Goal: Task Accomplishment & Management: Manage account settings

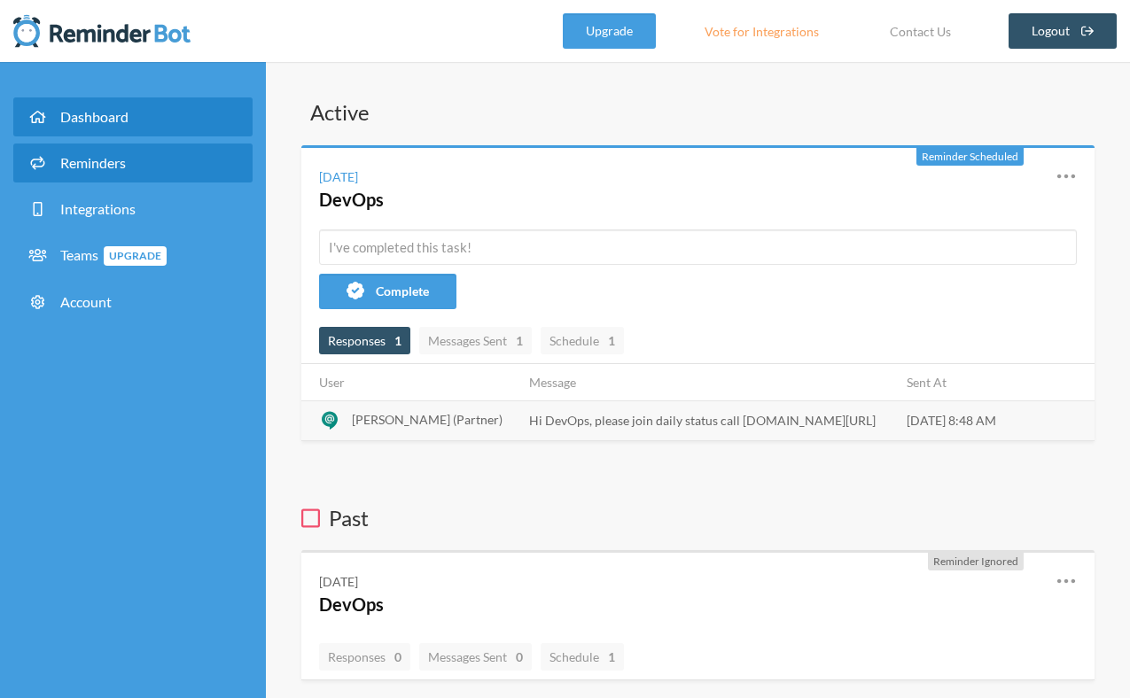
click at [153, 174] on link "Reminders" at bounding box center [132, 163] width 239 height 39
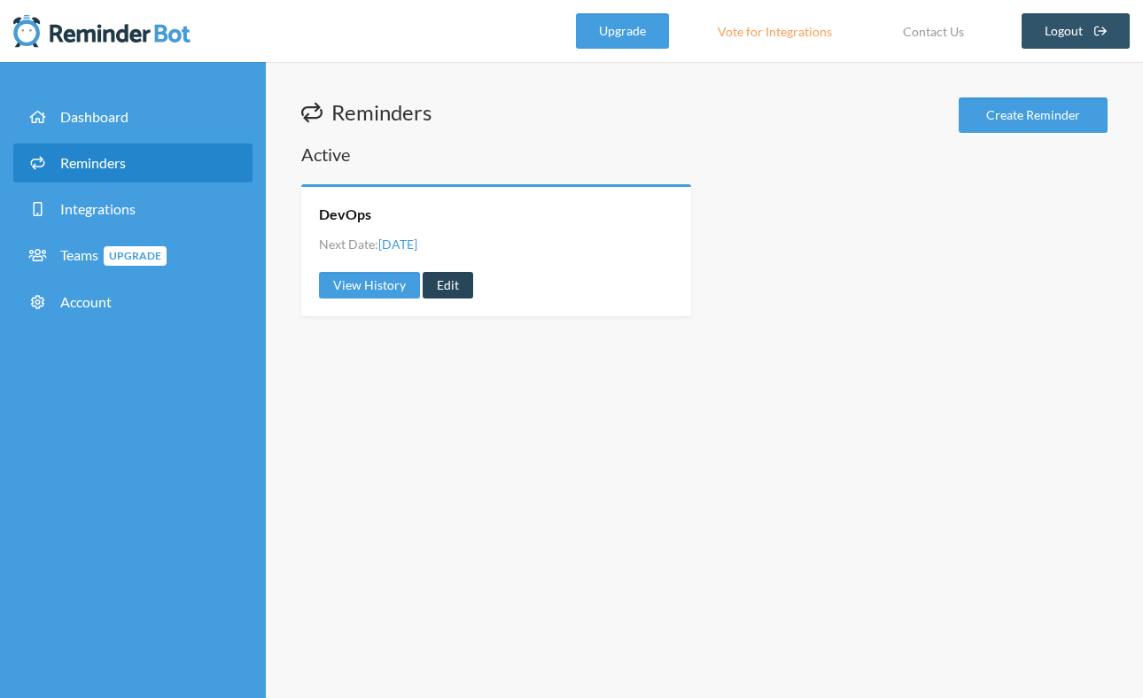
click at [449, 280] on link "Edit" at bounding box center [448, 285] width 51 height 27
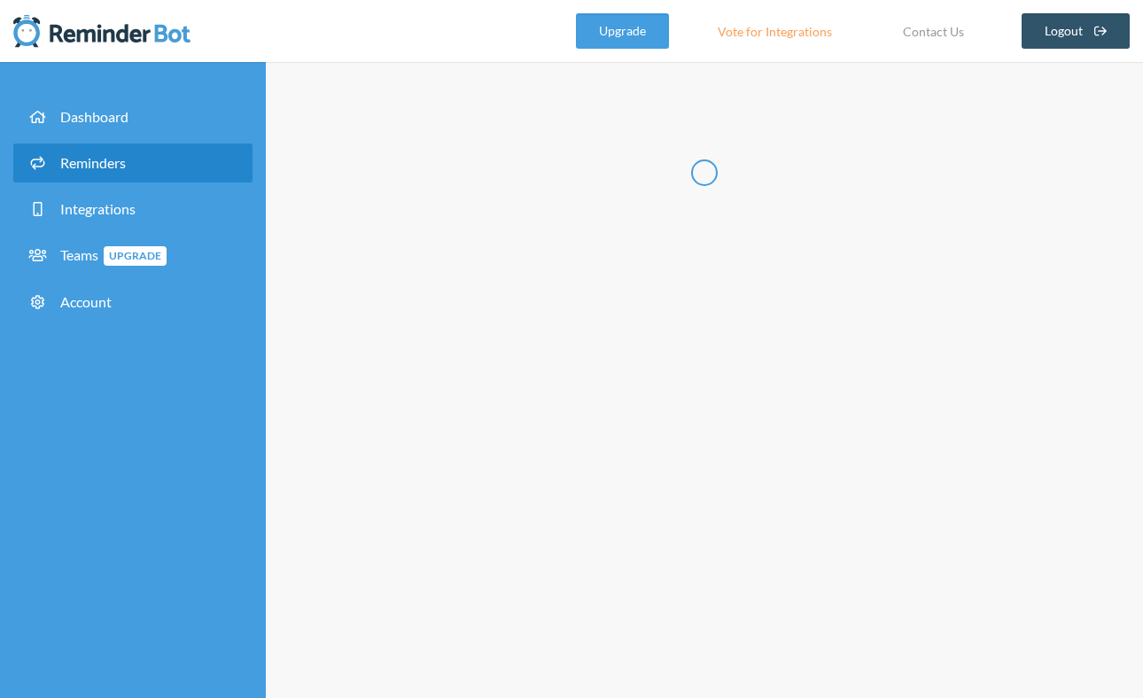
type input "DevOps"
checkbox input "true"
select select "08:45:00"
select select "09:00:00"
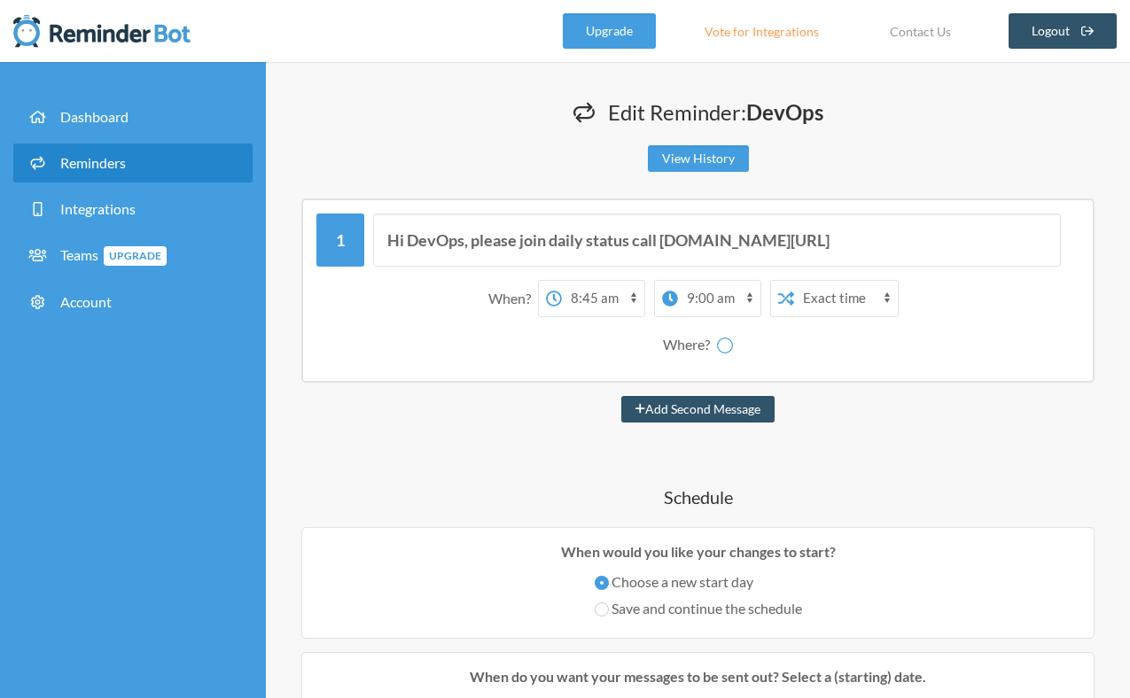
select select "spaces/AAAACH5oQoM"
click at [590, 295] on select "12:00 am 12:15 am 12:30 am 12:45 am 1:00 am 1:15 am 1:30 am 1:45 am 2:00 am 2:1…" at bounding box center [603, 298] width 82 height 35
click at [562, 281] on select "12:00 am 12:15 am 12:30 am 12:45 am 1:00 am 1:15 am 1:30 am 1:45 am 2:00 am 2:1…" at bounding box center [603, 298] width 82 height 35
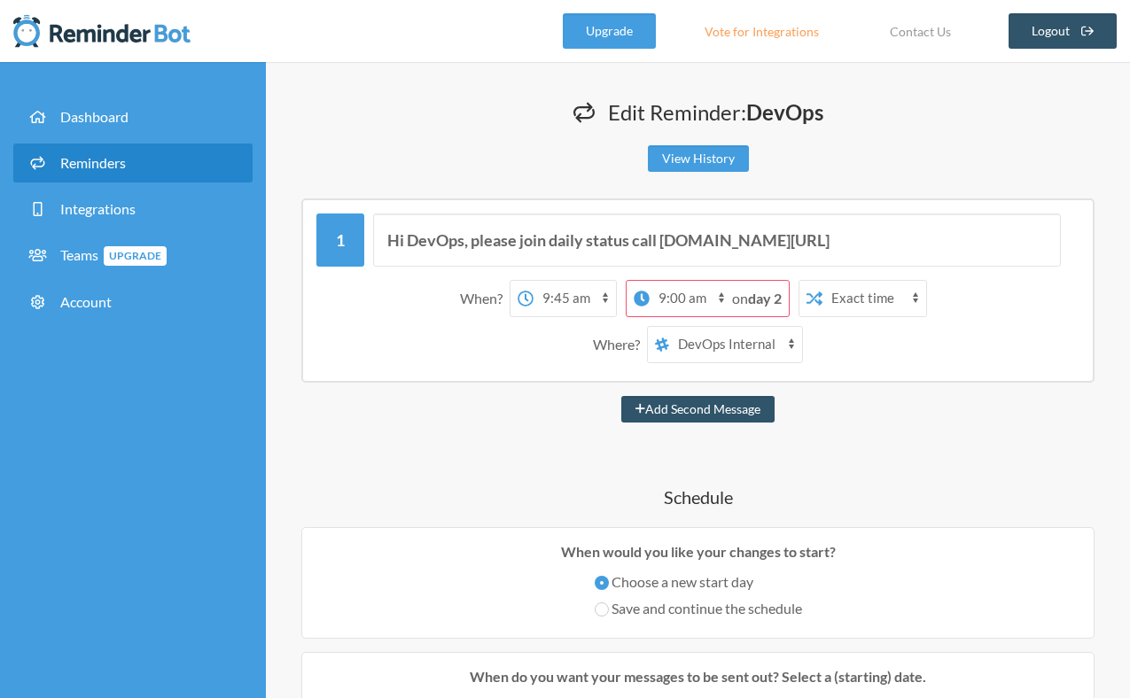
click at [564, 310] on select "12:00 am 12:15 am 12:30 am 12:45 am 1:00 am 1:15 am 1:30 am 1:45 am 2:00 am 2:1…" at bounding box center [575, 298] width 82 height 35
click at [534, 281] on select "12:00 am 12:15 am 12:30 am 12:45 am 1:00 am 1:15 am 1:30 am 1:45 am 2:00 am 2:1…" at bounding box center [575, 298] width 82 height 35
click at [565, 300] on select "12:00 am 12:15 am 12:30 am 12:45 am 1:00 am 1:15 am 1:30 am 1:45 am 2:00 am 2:1…" at bounding box center [575, 298] width 82 height 35
click at [534, 281] on select "12:00 am 12:15 am 12:30 am 12:45 am 1:00 am 1:15 am 1:30 am 1:45 am 2:00 am 2:1…" at bounding box center [575, 298] width 82 height 35
select select "08:00:00"
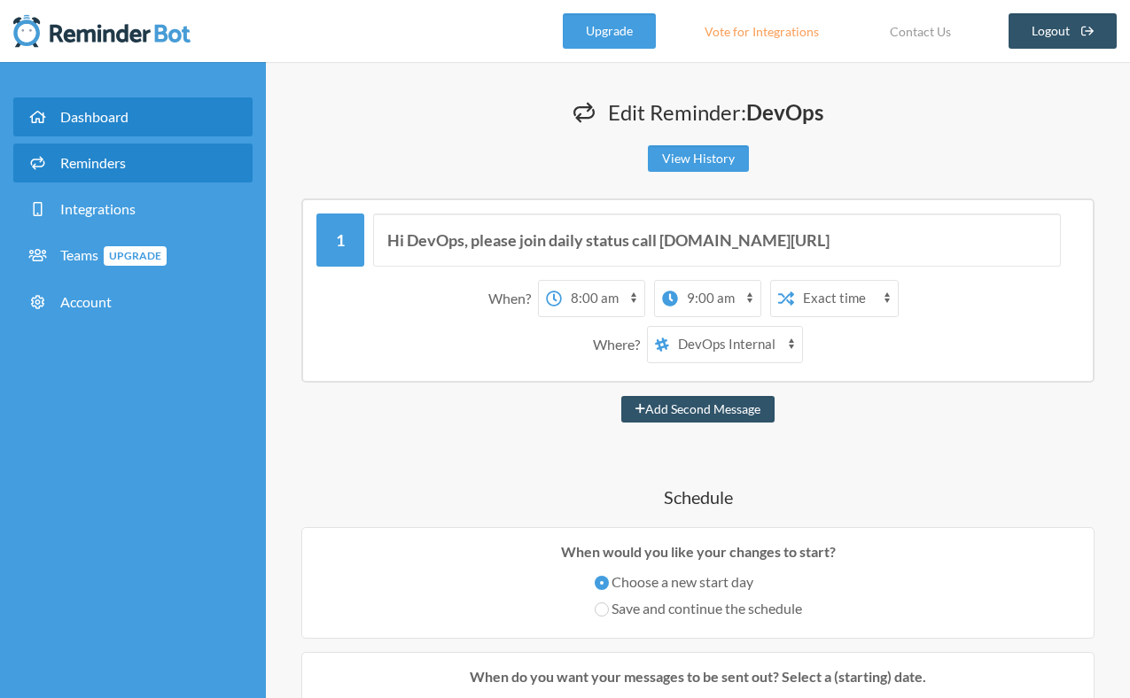
click at [172, 134] on link "Dashboard" at bounding box center [132, 116] width 239 height 39
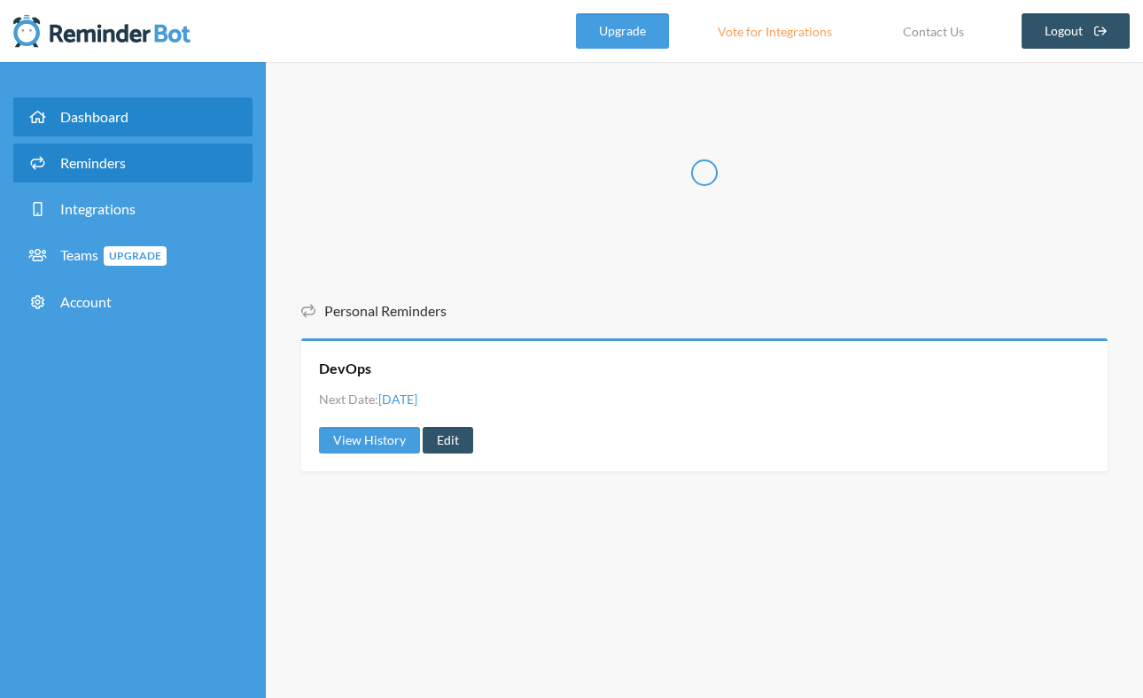
click at [172, 155] on link "Reminders" at bounding box center [132, 163] width 239 height 39
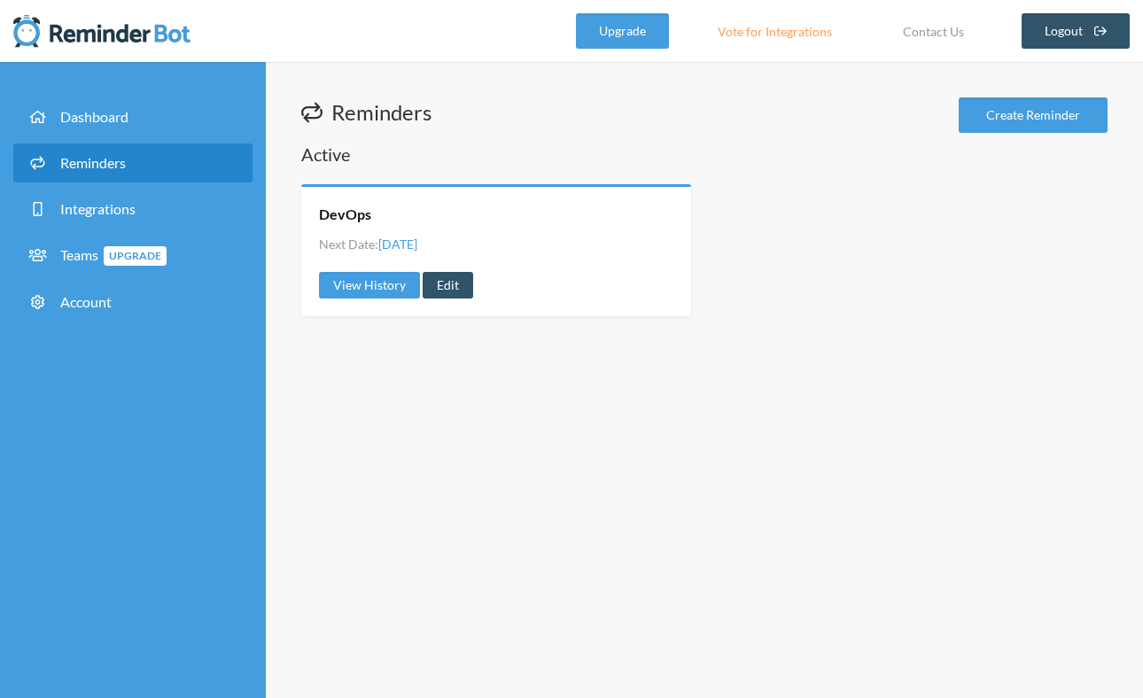
click at [178, 166] on link "Reminders" at bounding box center [132, 163] width 239 height 39
click at [453, 285] on link "Edit" at bounding box center [448, 285] width 51 height 27
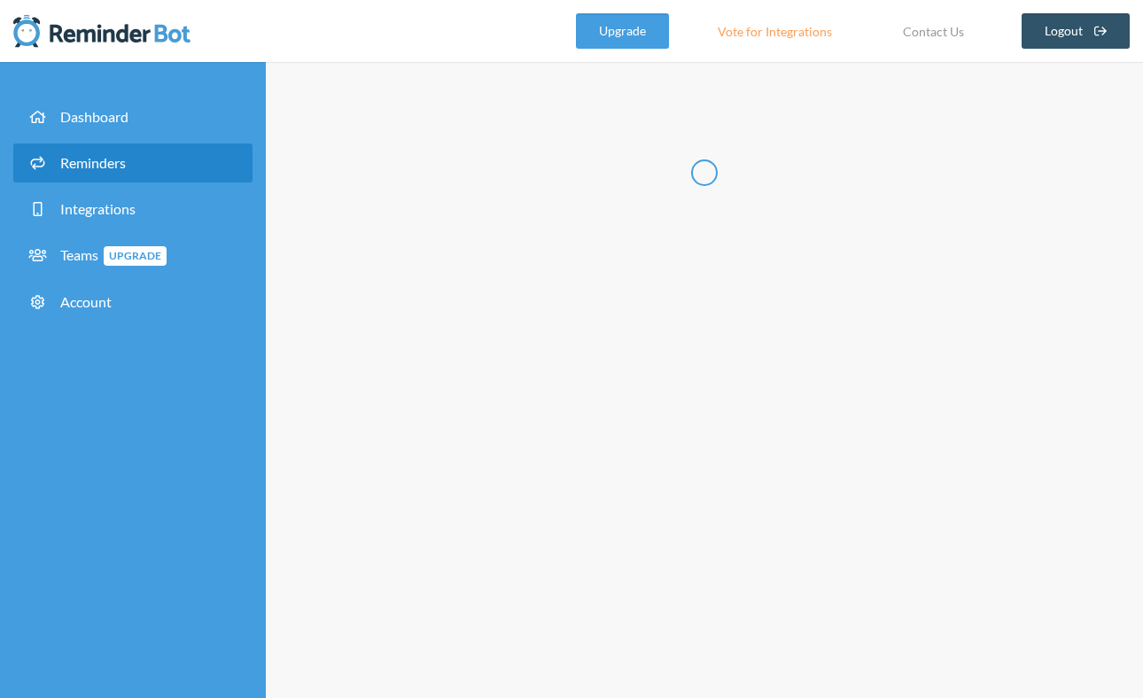
type input "DevOps"
checkbox input "true"
select select "08:45:00"
select select "09:00:00"
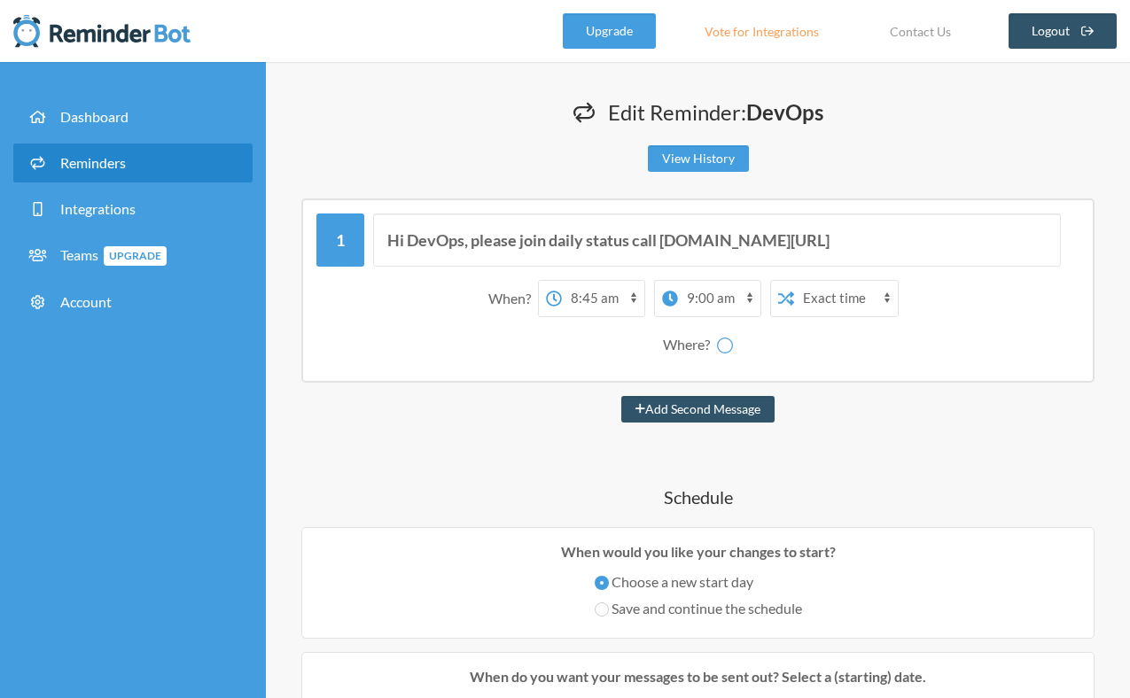
select select "spaces/AAAACH5oQoM"
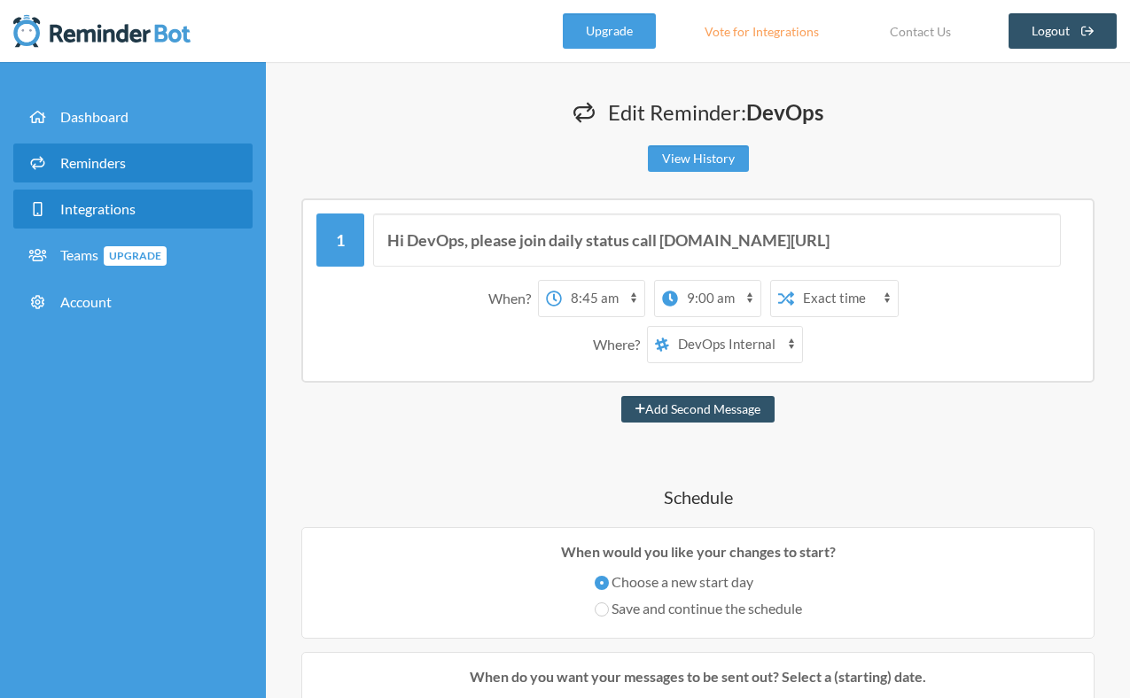
click at [90, 212] on span "Integrations" at bounding box center [97, 208] width 75 height 17
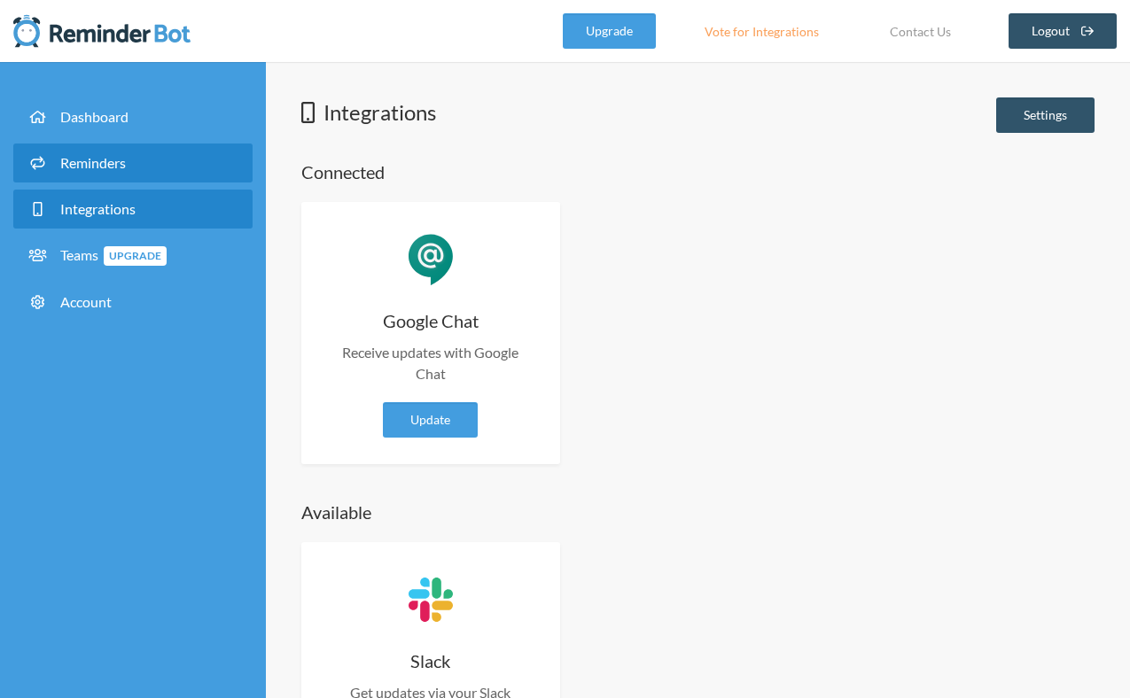
click at [101, 170] on span "Reminders" at bounding box center [93, 162] width 66 height 17
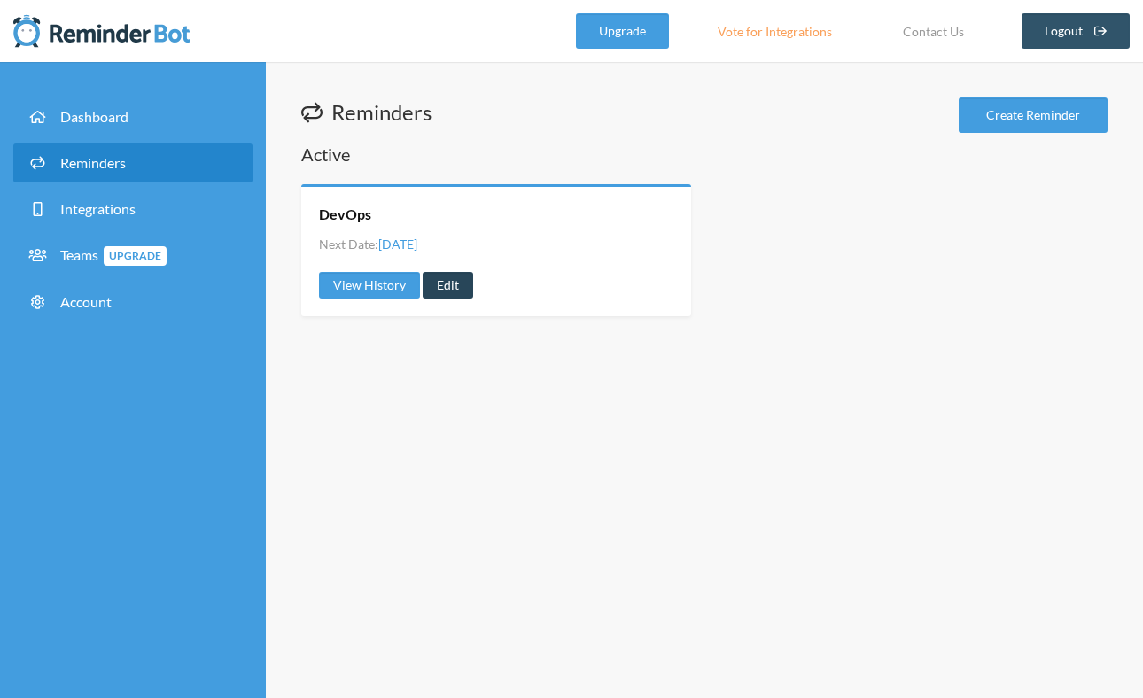
click at [454, 292] on link "Edit" at bounding box center [448, 285] width 51 height 27
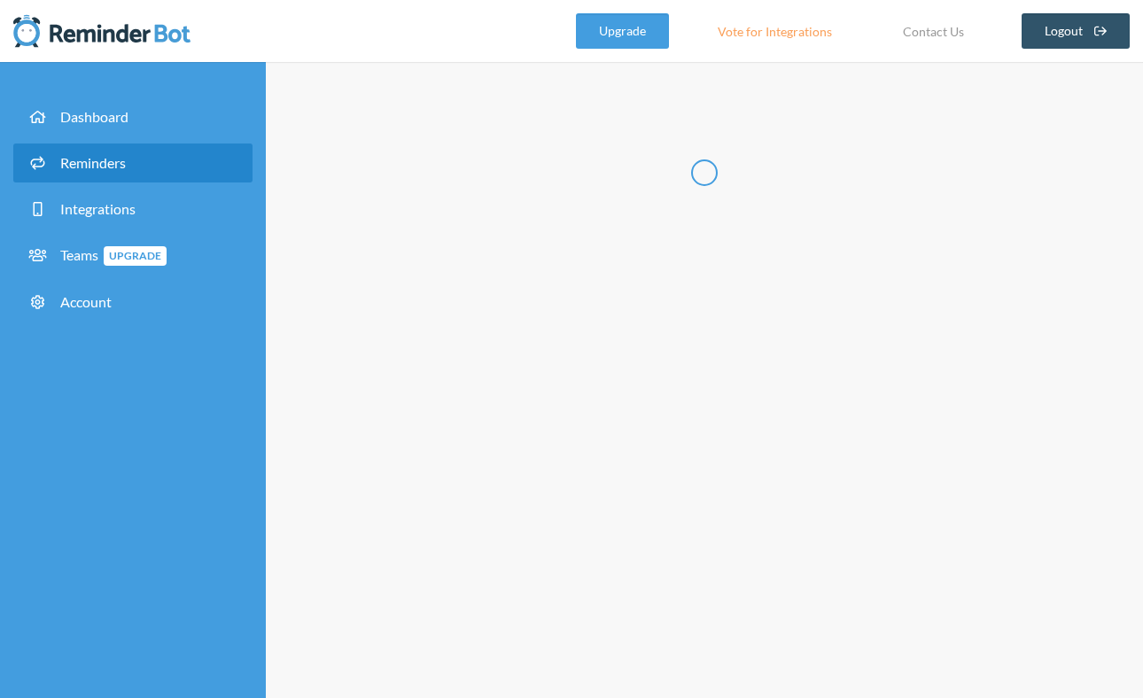
type input "DevOps"
checkbox input "true"
select select "08:45:00"
select select "09:00:00"
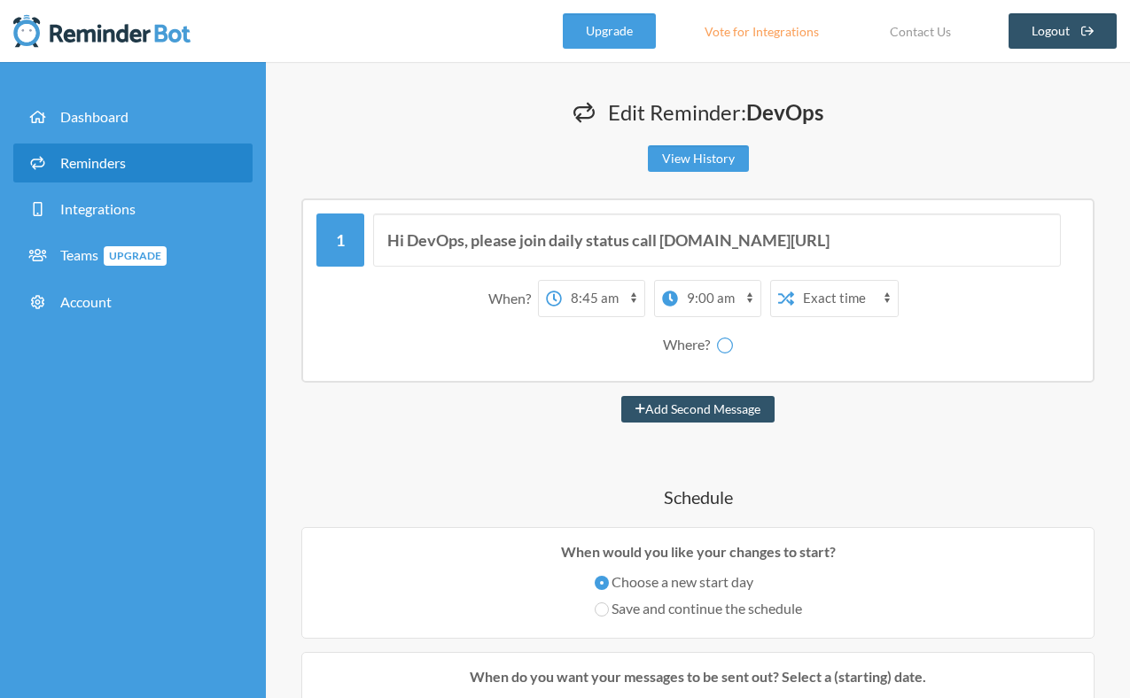
select select "spaces/AAAACH5oQoM"
click at [603, 291] on select "12:00 am 12:15 am 12:30 am 12:45 am 1:00 am 1:15 am 1:30 am 1:45 am 2:00 am 2:1…" at bounding box center [603, 298] width 82 height 35
click at [593, 286] on select "12:00 am 12:15 am 12:30 am 12:45 am 1:00 am 1:15 am 1:30 am 1:45 am 2:00 am 2:1…" at bounding box center [603, 298] width 82 height 35
select select "10:00:00"
click at [562, 281] on select "12:00 am 12:15 am 12:30 am 12:45 am 1:00 am 1:15 am 1:30 am 1:45 am 2:00 am 2:1…" at bounding box center [603, 298] width 82 height 35
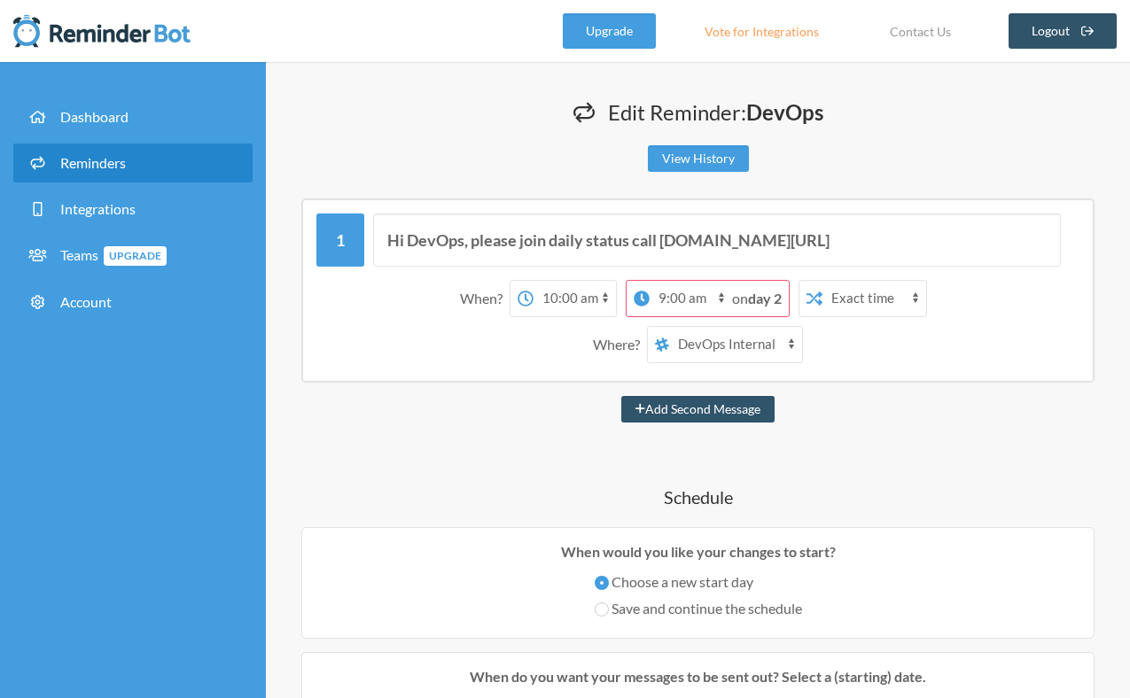
click at [689, 314] on select "12:00 am 12:15 am 12:30 am 12:45 am 1:00 am 1:15 am 1:30 am 1:45 am 2:00 am 2:1…" at bounding box center [691, 298] width 82 height 35
click at [650, 281] on select "12:00 am 12:15 am 12:30 am 12:45 am 1:00 am 1:15 am 1:30 am 1:45 am 2:00 am 2:1…" at bounding box center [691, 298] width 82 height 35
click at [758, 309] on div "on day 2" at bounding box center [760, 298] width 57 height 35
click at [691, 309] on select "12:00 am 12:15 am 12:30 am 12:45 am 1:00 am 1:15 am 1:30 am 1:45 am 2:00 am 2:1…" at bounding box center [691, 298] width 82 height 35
select select "10:15:00"
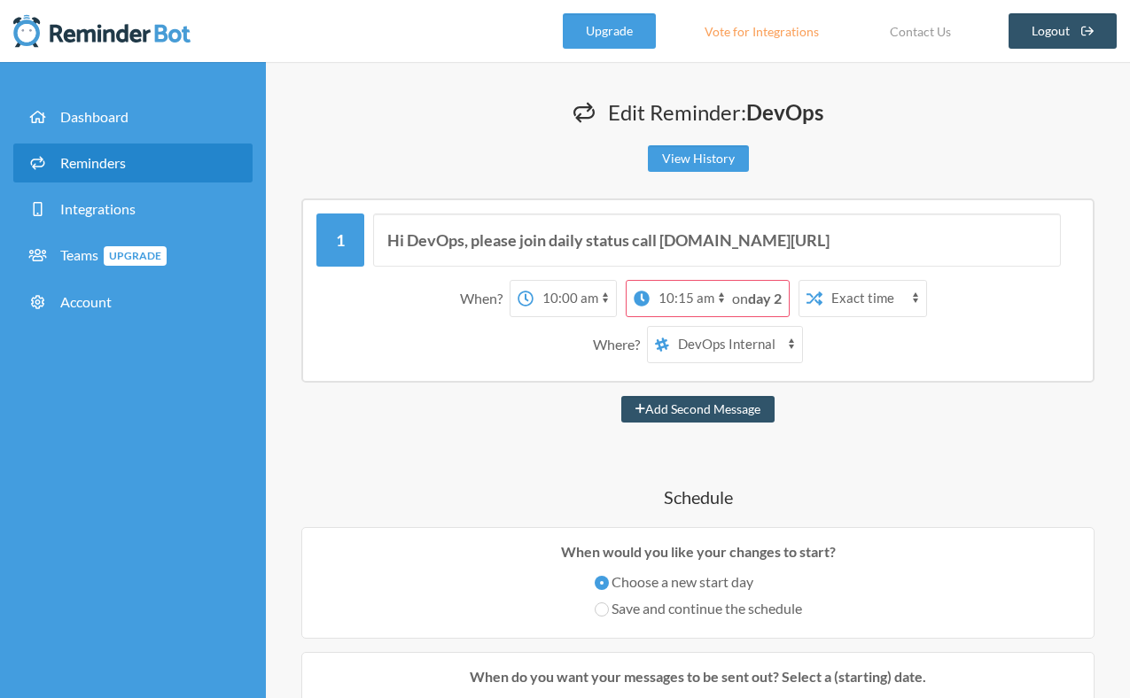
click at [678, 281] on select "12:00 am 12:15 am 12:30 am 12:45 am 1:00 am 1:15 am 1:30 am 1:45 am 2:00 am 2:1…" at bounding box center [691, 298] width 82 height 35
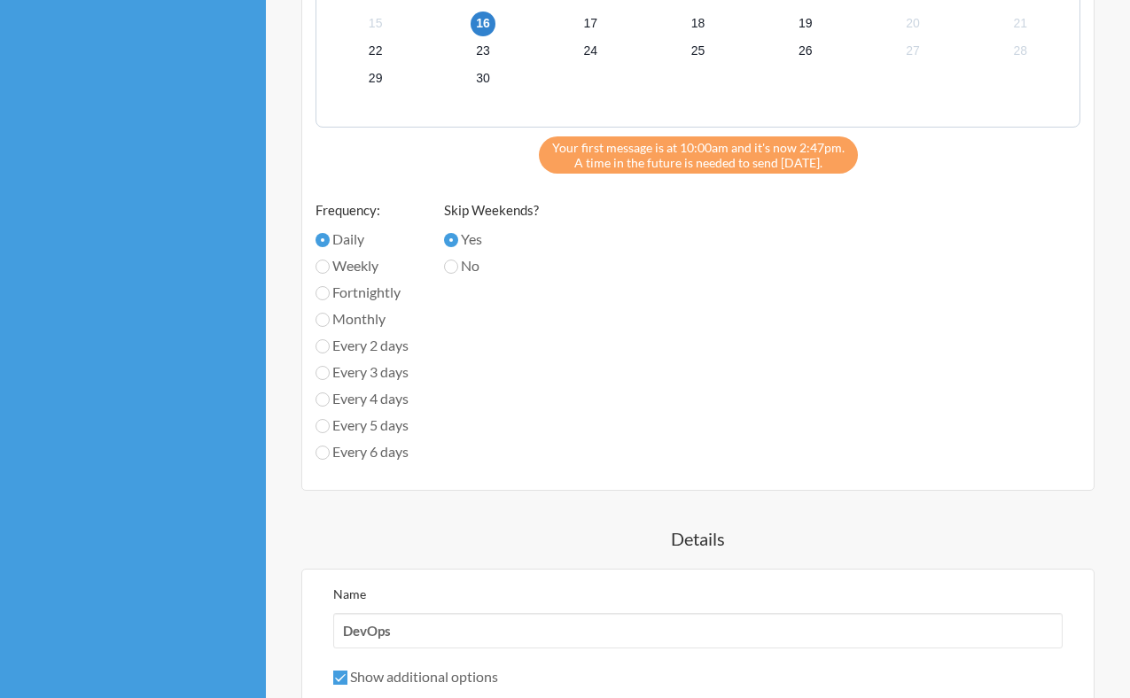
scroll to position [1209, 0]
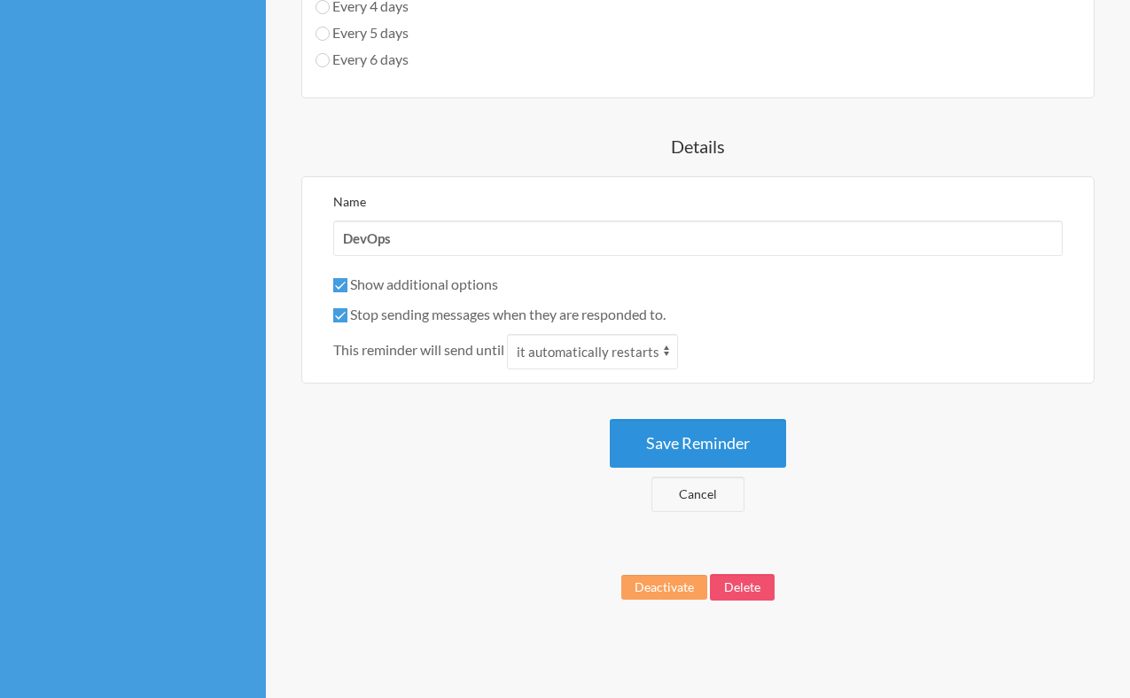
click at [744, 430] on button "Save Reminder" at bounding box center [698, 443] width 176 height 49
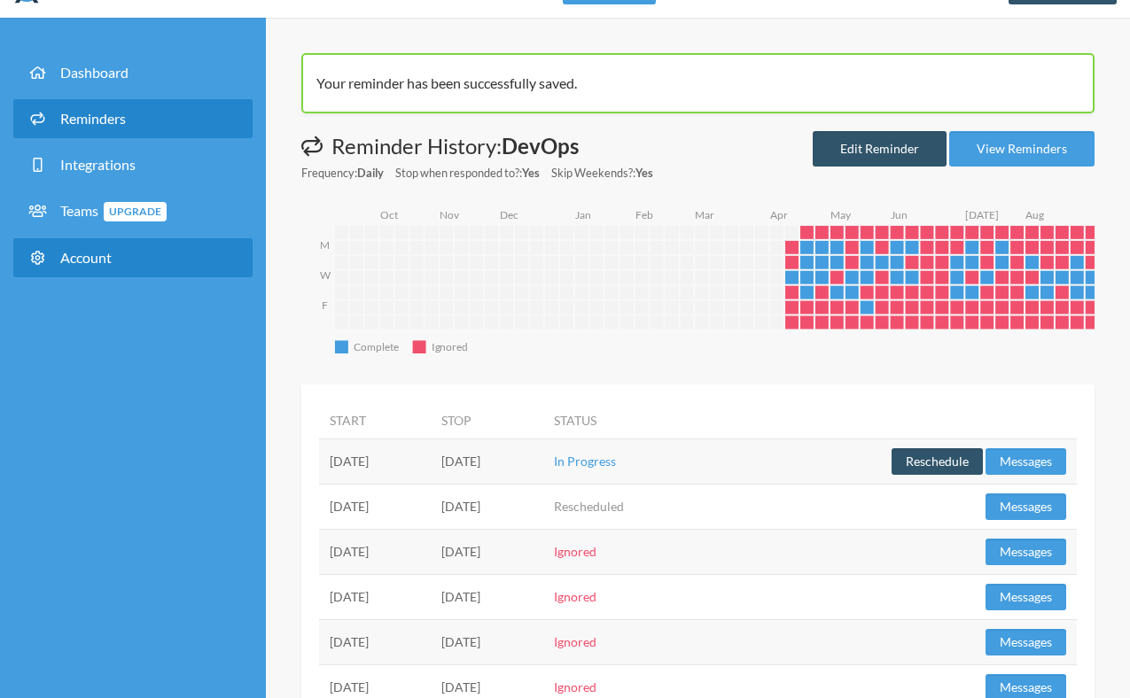
scroll to position [29, 0]
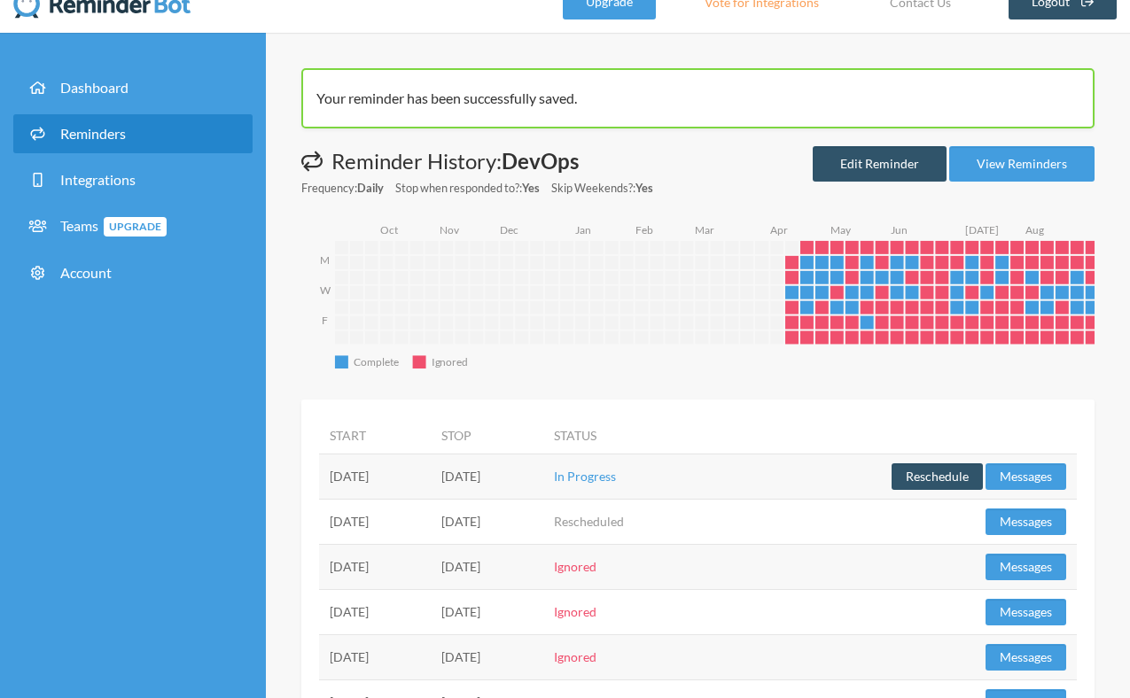
click at [146, 145] on link "Reminders" at bounding box center [132, 133] width 239 height 39
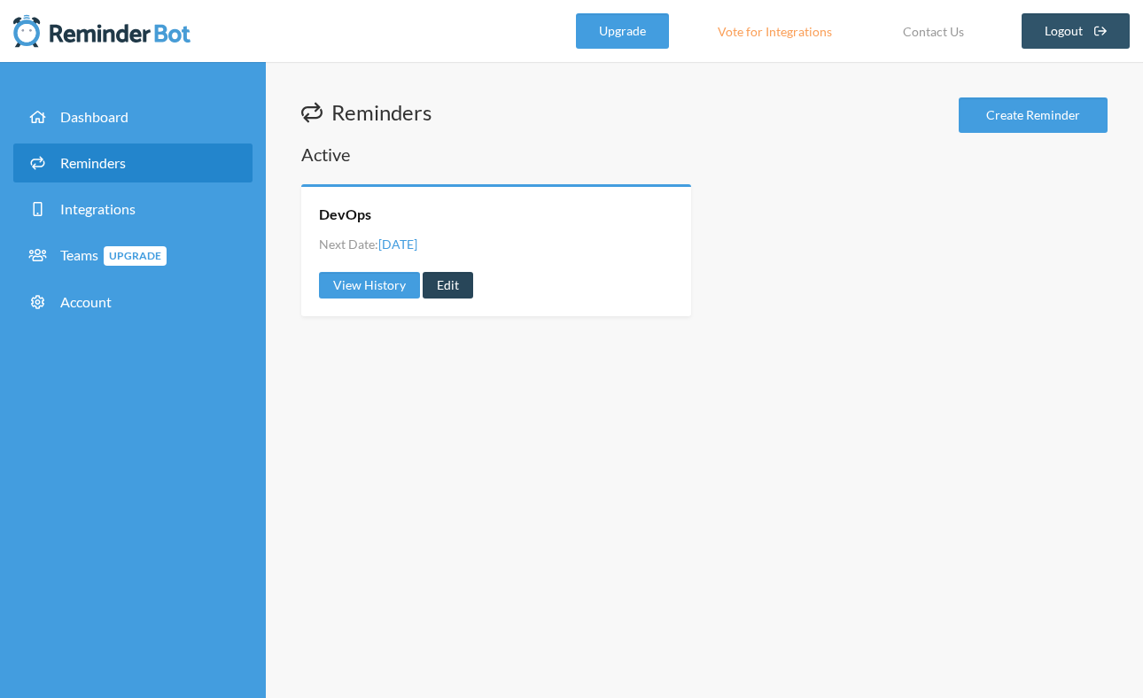
click at [448, 289] on link "Edit" at bounding box center [448, 285] width 51 height 27
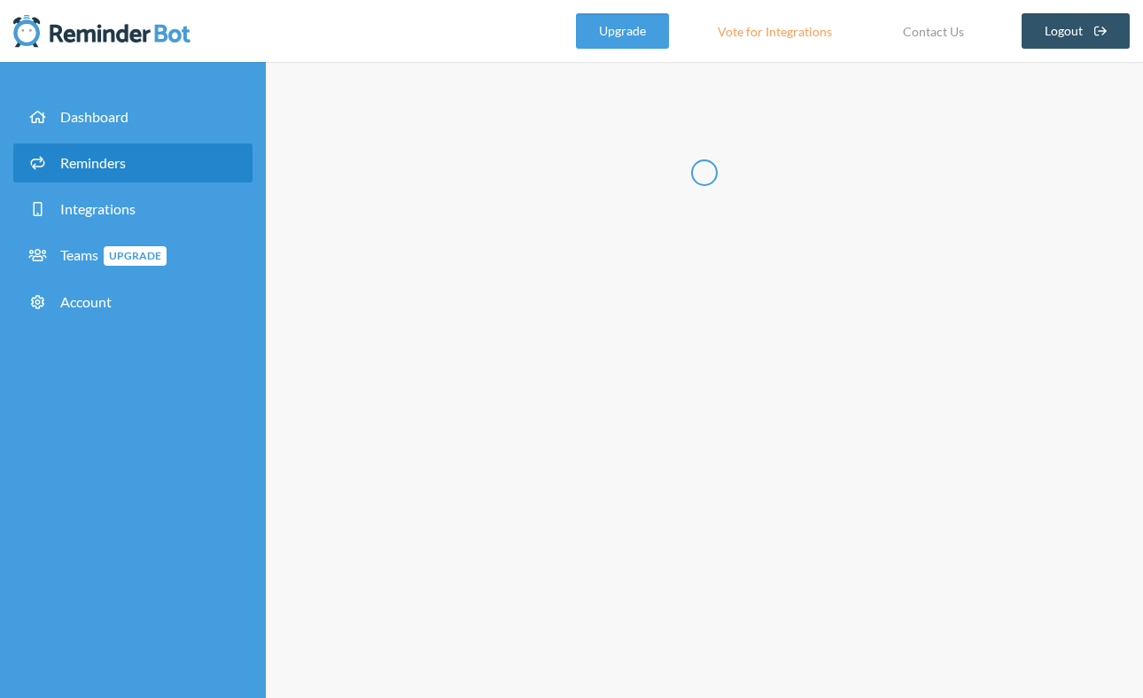
type input "DevOps"
checkbox input "true"
select select "10:00:00"
select select "10:15:00"
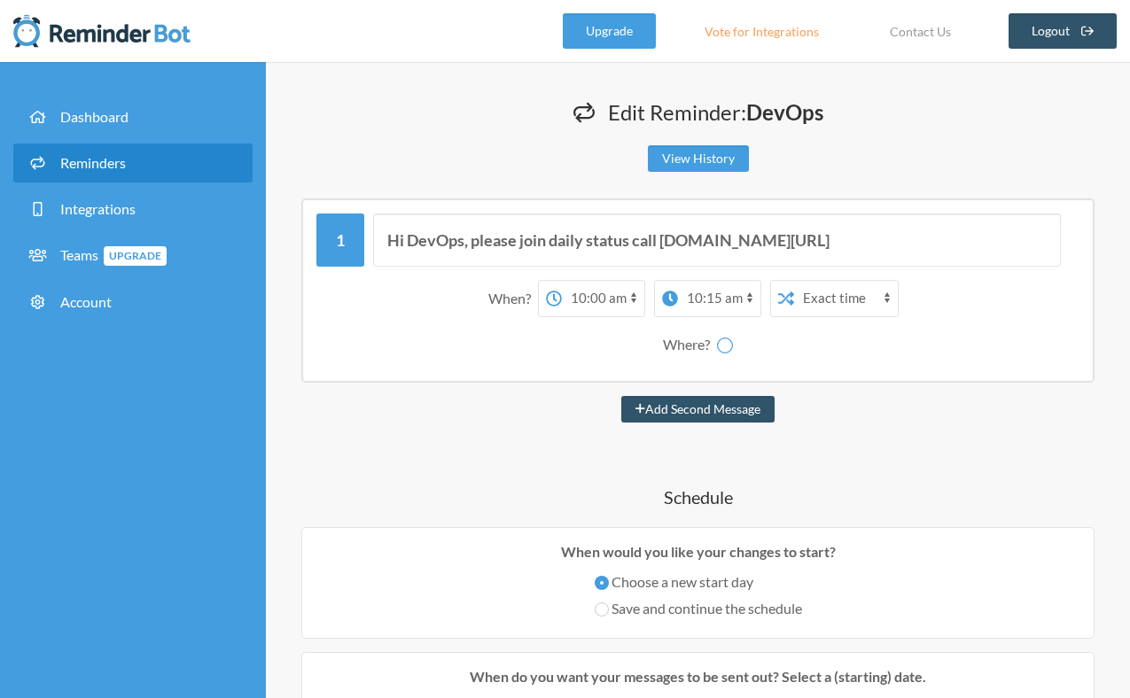
select select "spaces/AAAACH5oQoM"
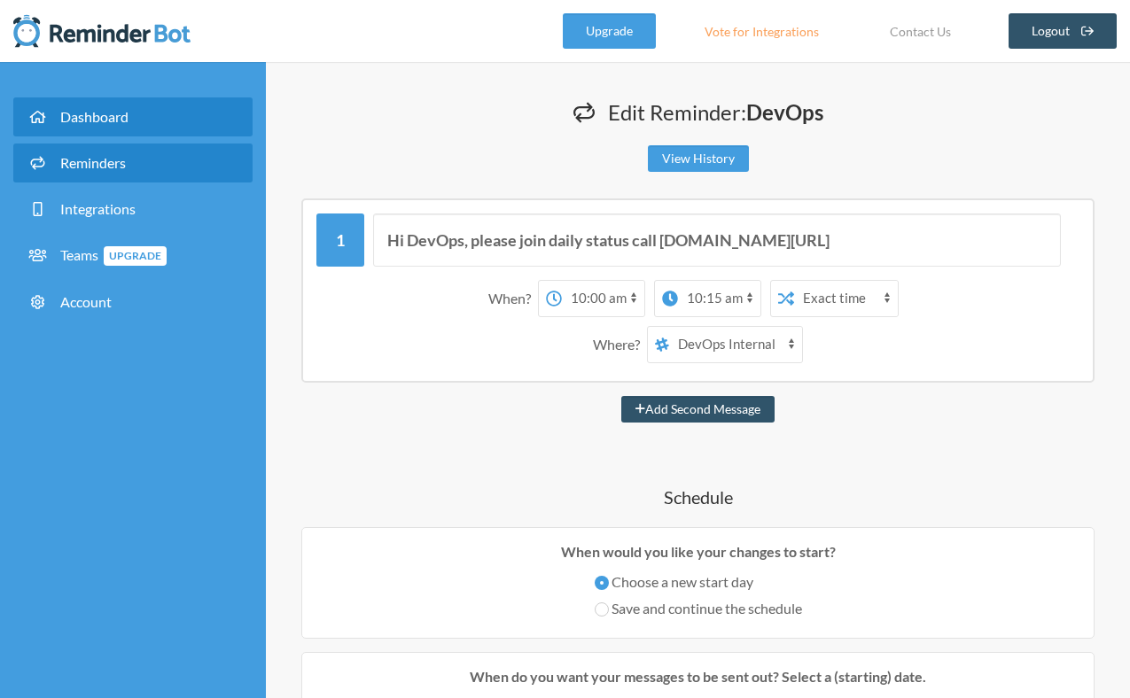
click at [121, 113] on span "Dashboard" at bounding box center [94, 116] width 68 height 17
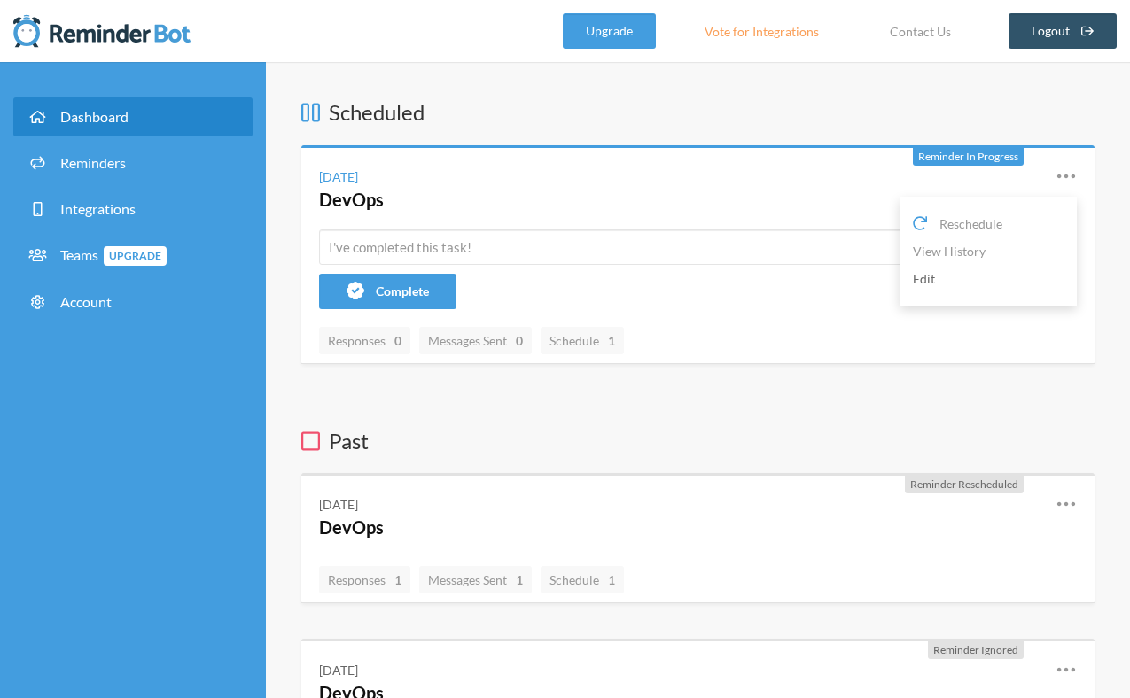
click at [966, 284] on link "Edit" at bounding box center [988, 278] width 151 height 27
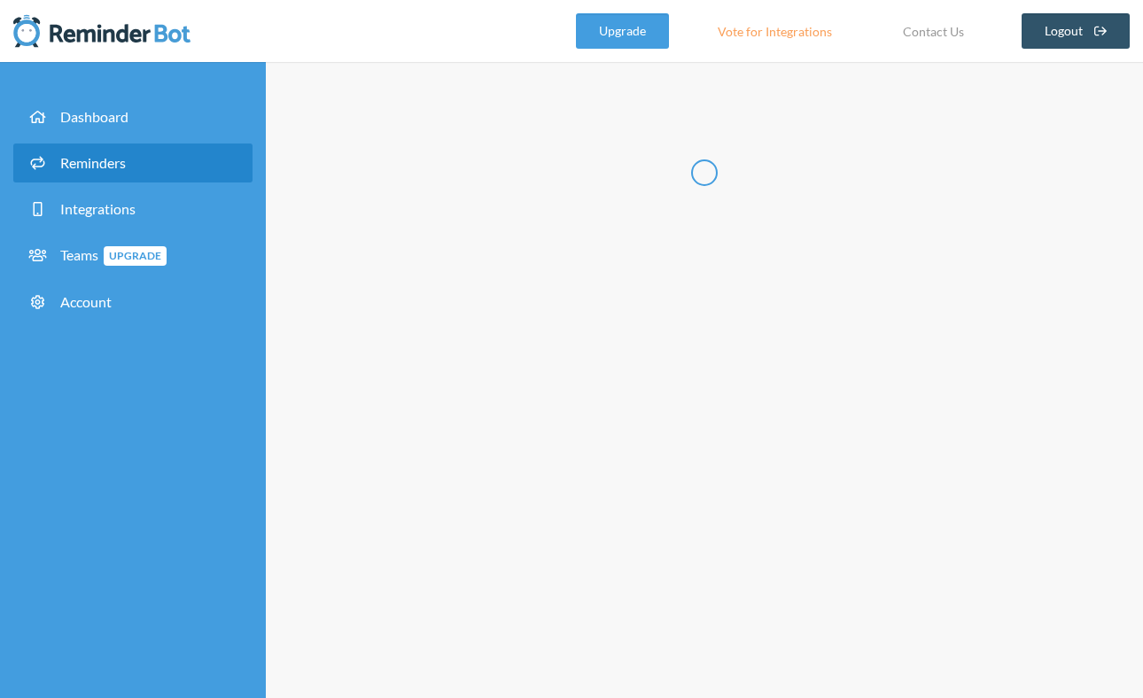
type input "DevOps"
checkbox input "true"
select select "10:00:00"
select select "10:15:00"
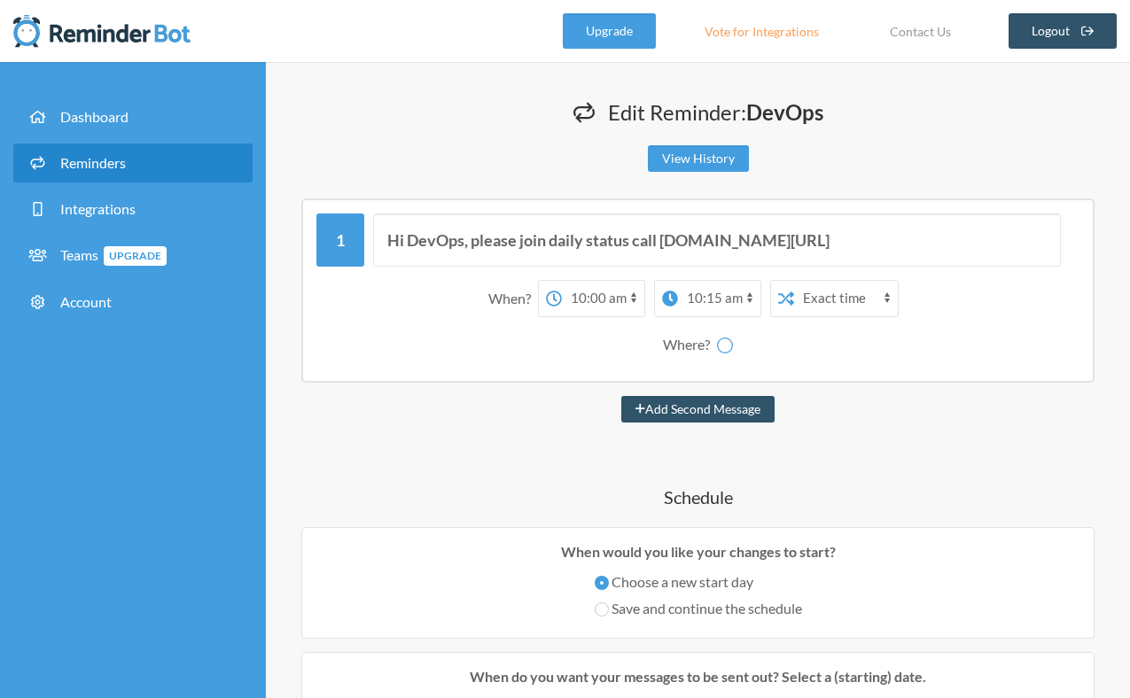
select select "spaces/AAAACH5oQoM"
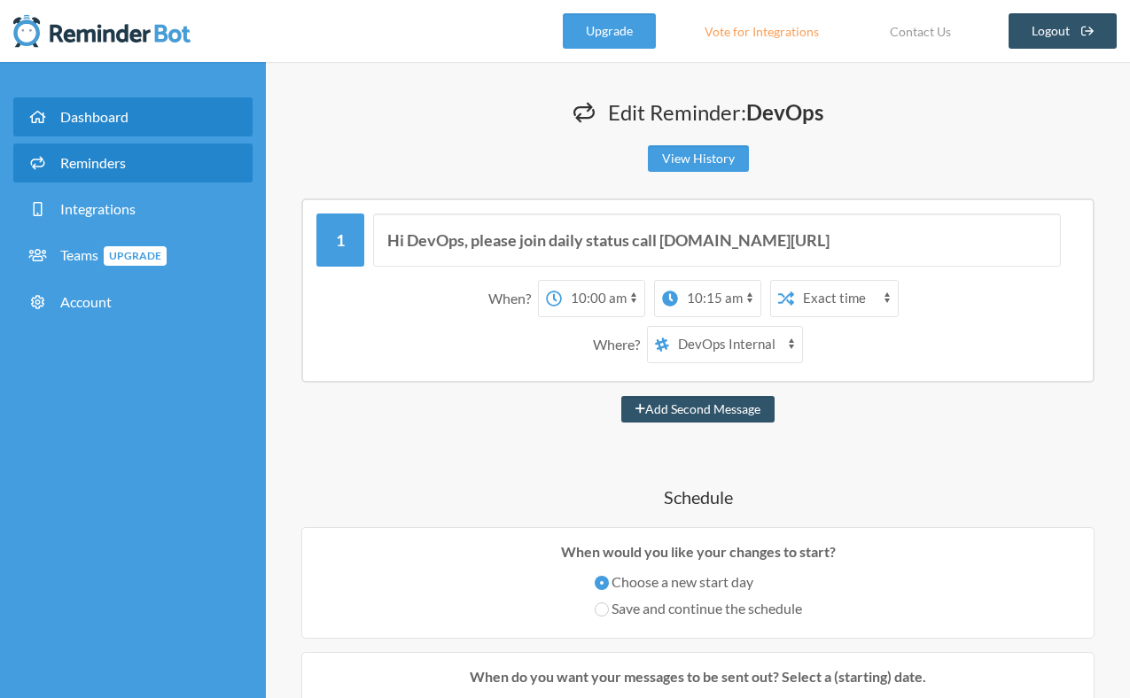
click at [129, 116] on link "Dashboard" at bounding box center [132, 116] width 239 height 39
